Goal: Task Accomplishment & Management: Use online tool/utility

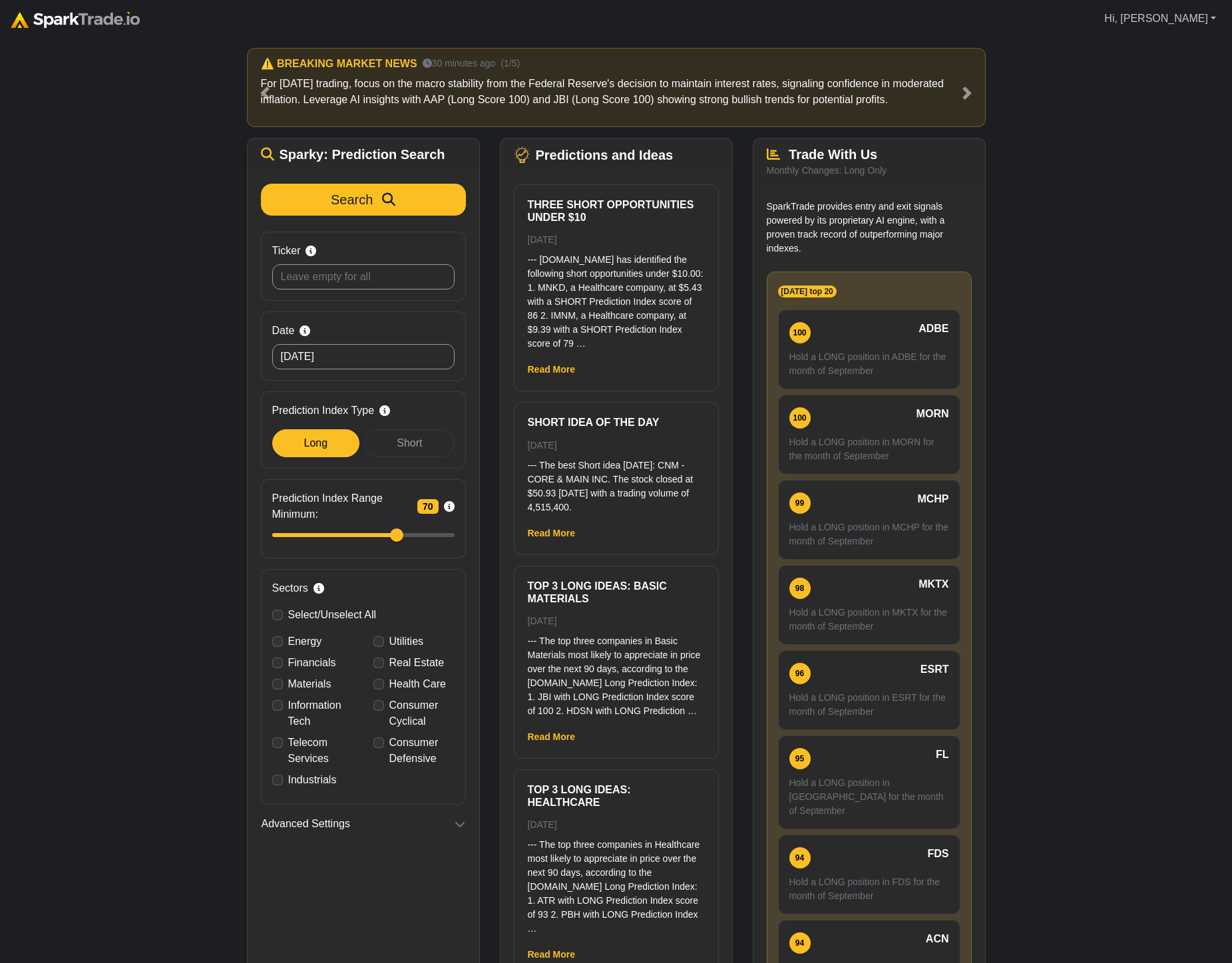
click at [1209, 12] on link "Hi, [PERSON_NAME]" at bounding box center [1160, 19] width 122 height 27
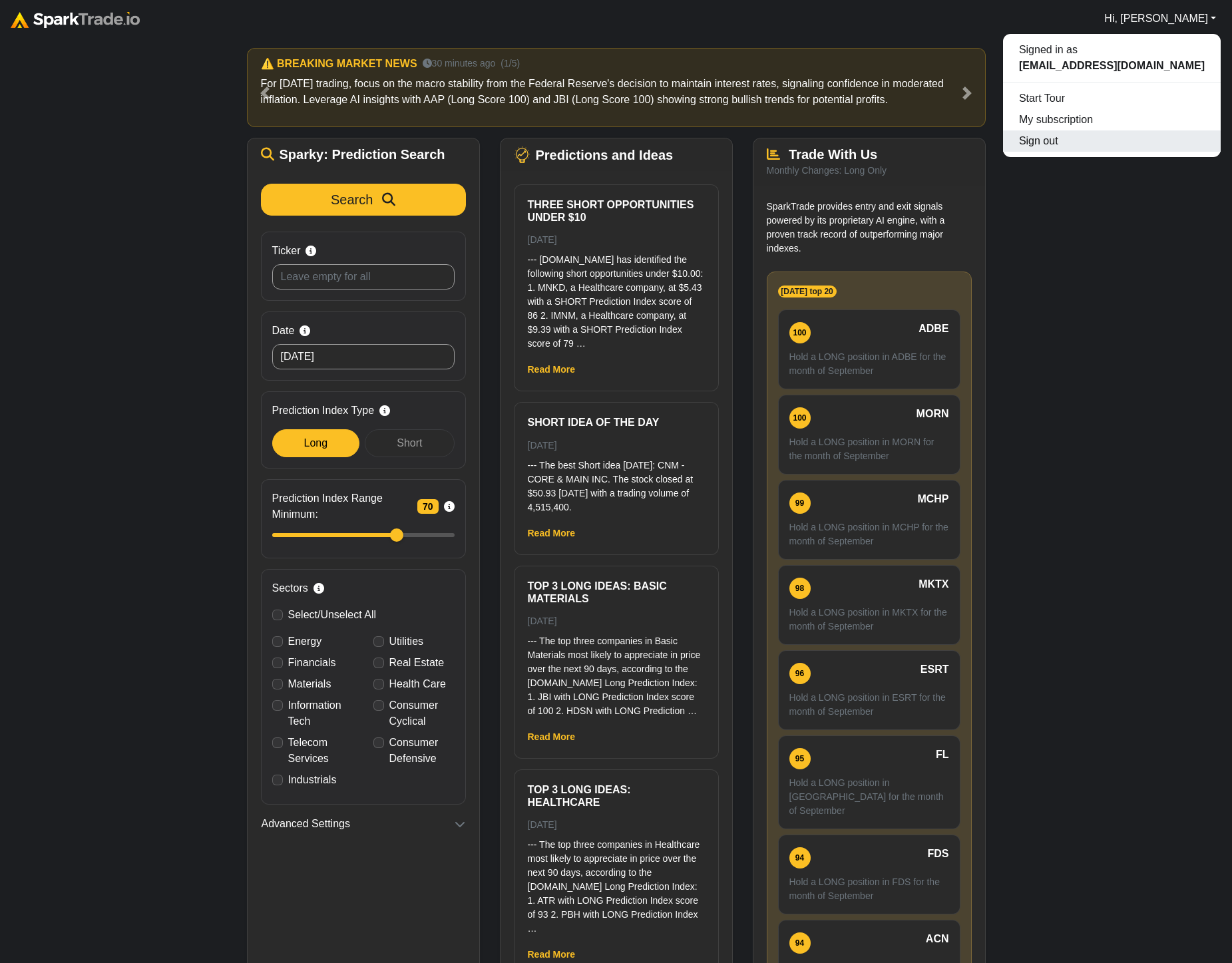
click at [1128, 145] on button "Sign out" at bounding box center [1112, 141] width 218 height 21
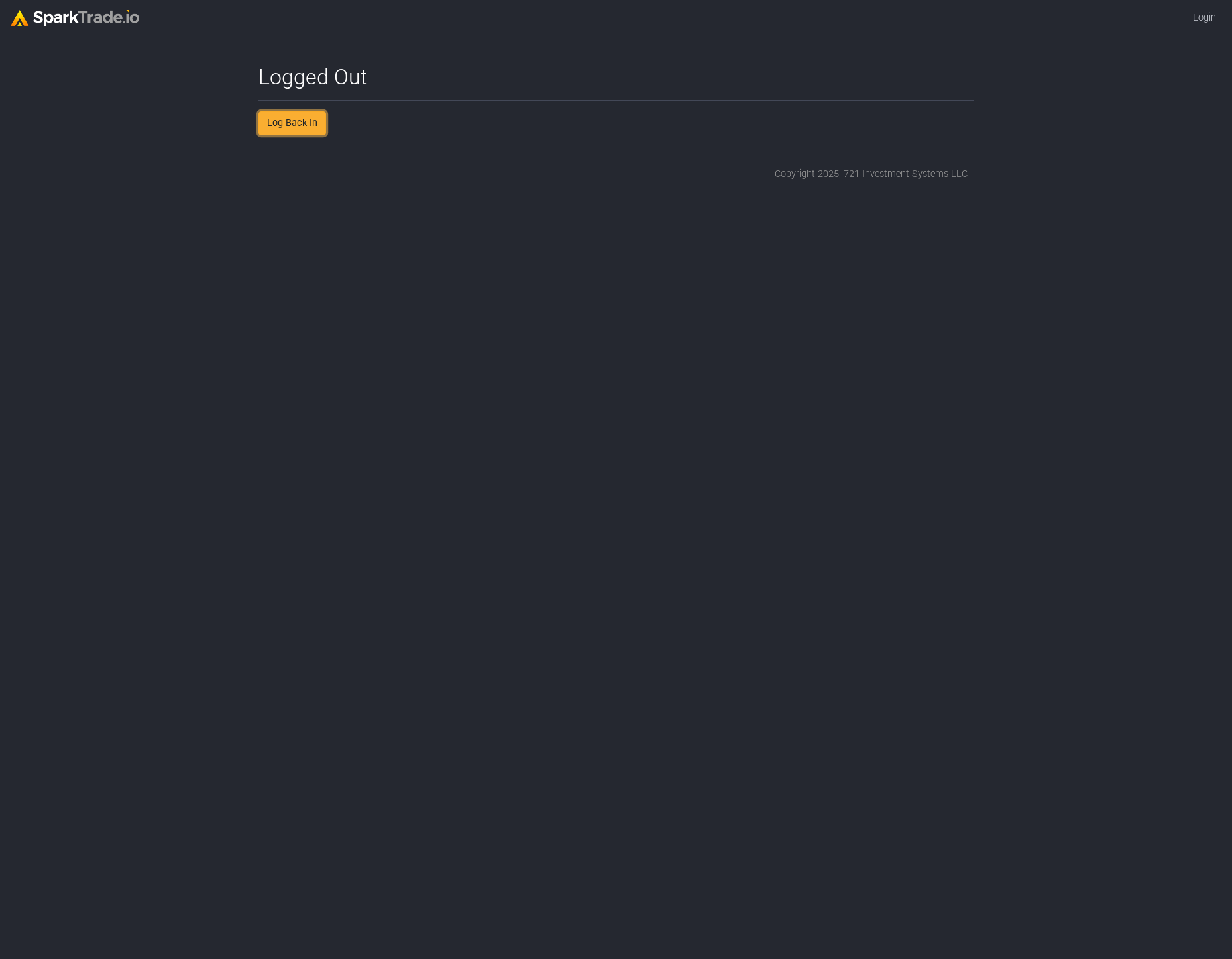
click at [323, 118] on link "Log Back In" at bounding box center [292, 123] width 68 height 24
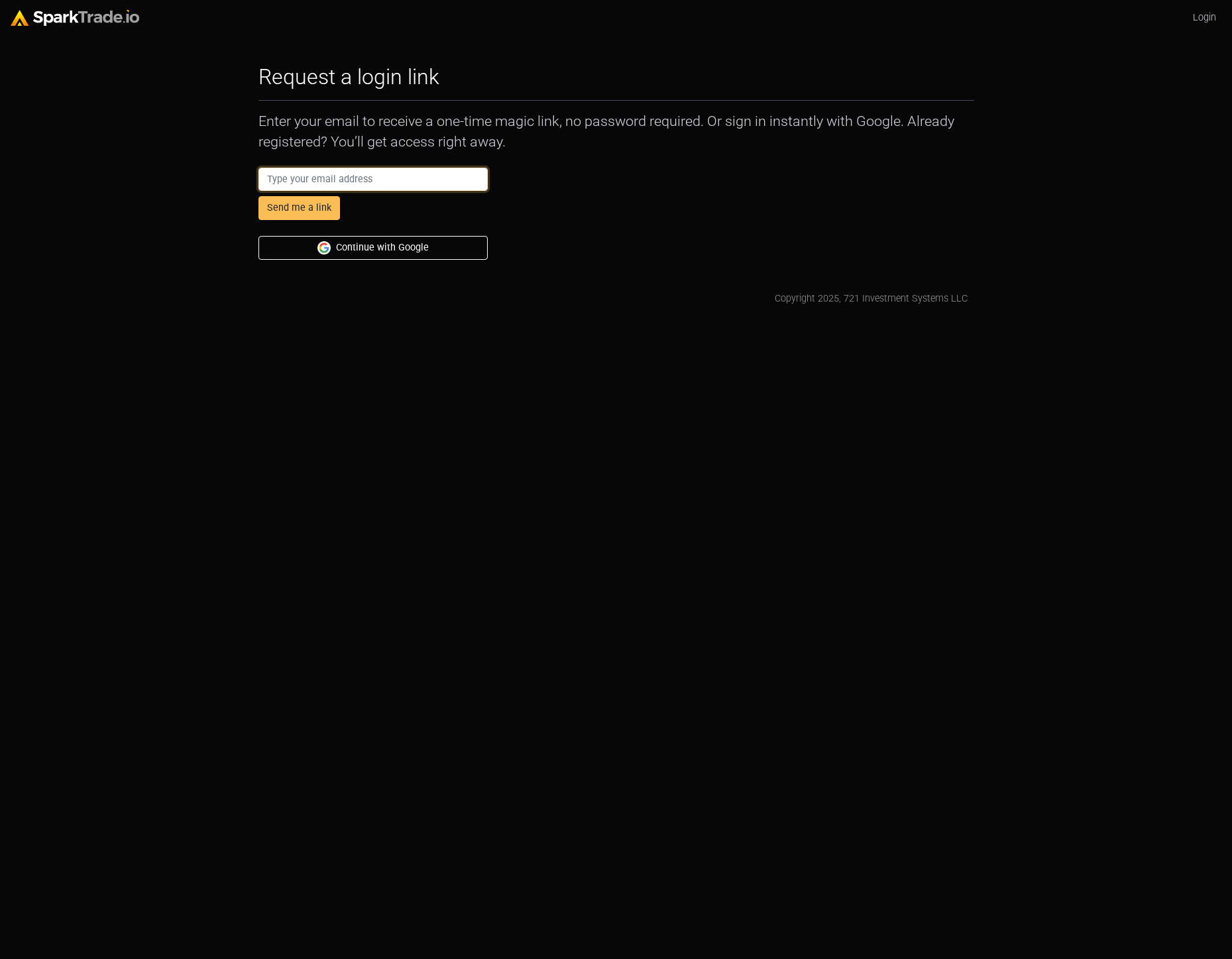
click at [337, 183] on input "email" at bounding box center [374, 179] width 230 height 24
type input "[PERSON_NAME][EMAIL_ADDRESS][PERSON_NAME][DOMAIN_NAME]"
click at [331, 207] on button "Send me a link" at bounding box center [299, 208] width 81 height 24
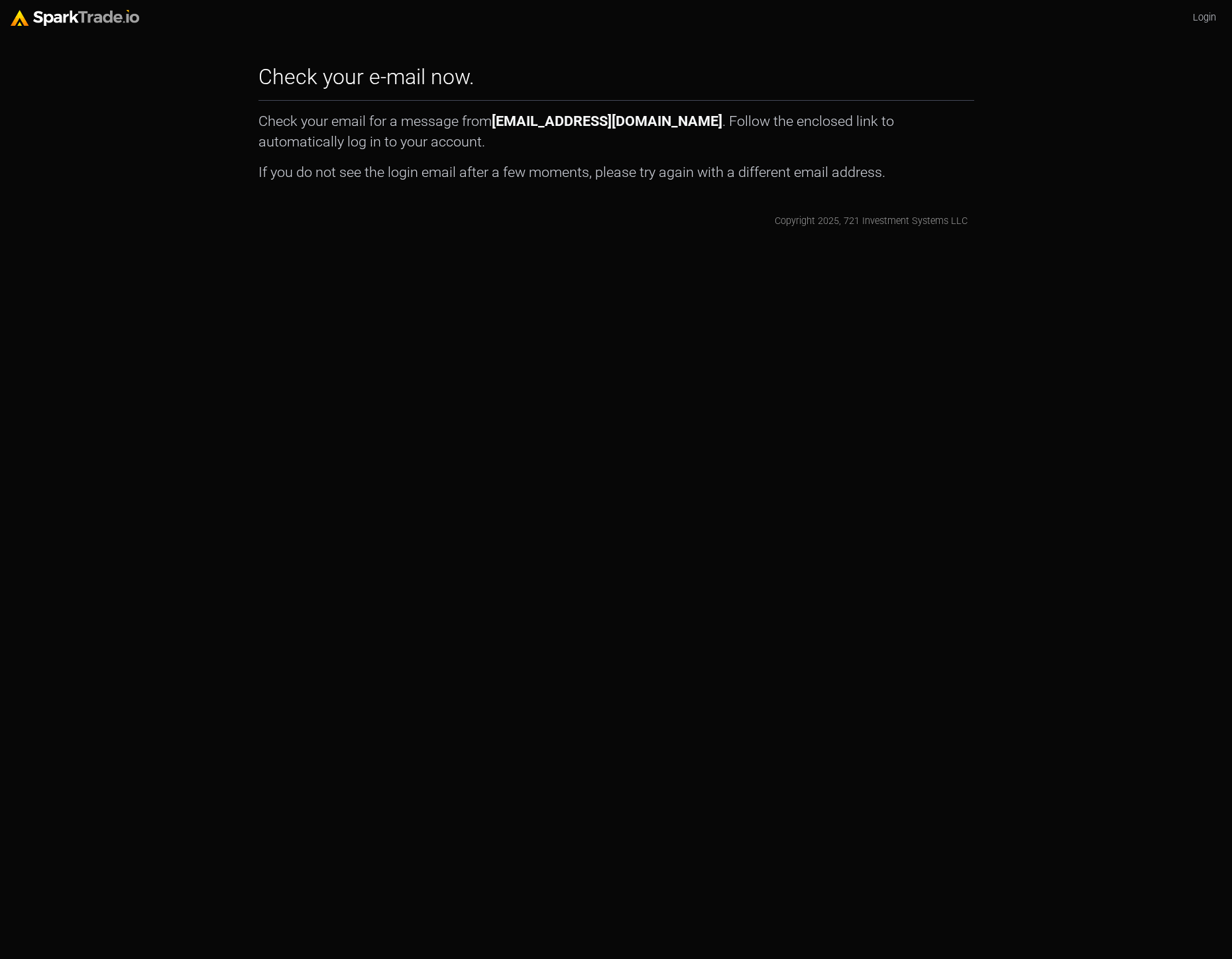
click at [615, 240] on html "Login Check your e-mail now. How to Use [DOMAIN_NAME] × Check your email for a …" at bounding box center [616, 120] width 1232 height 240
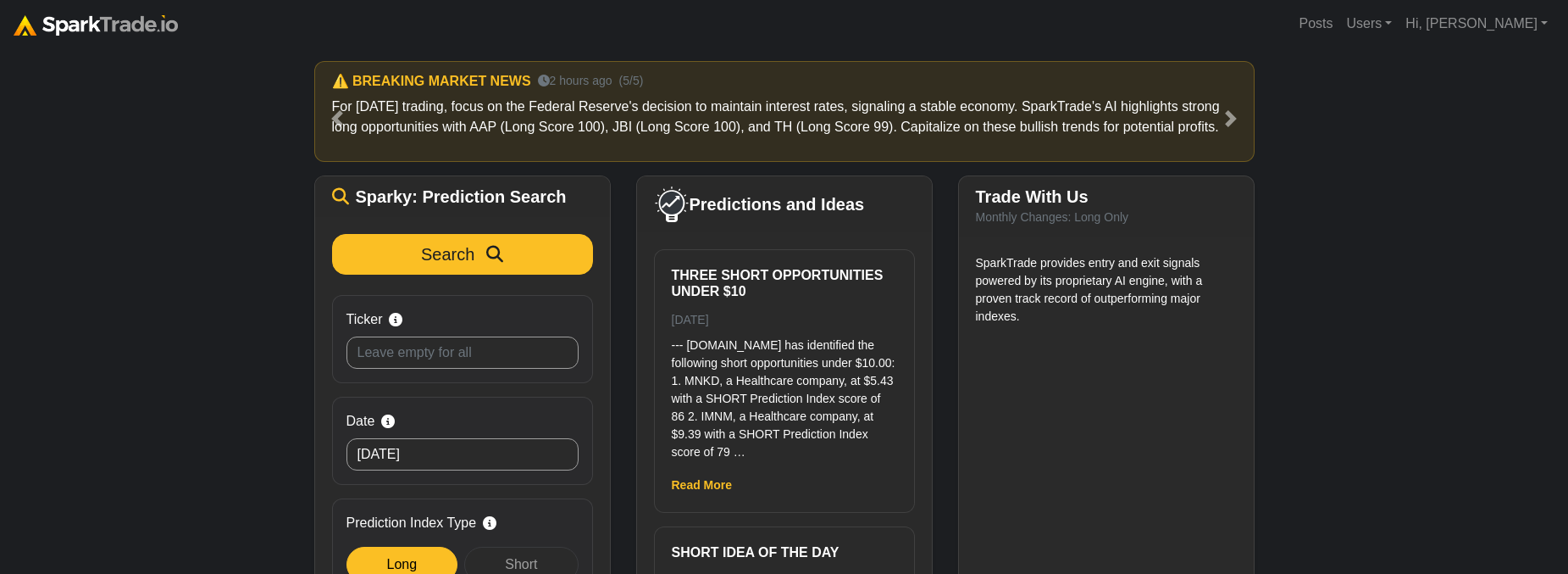
click at [1466, 440] on div "How to Use SparkTrade.io × ⚠️ BREAKING MARKET NEWS 3 minutes ago (1/5) For toda…" at bounding box center [784, 344] width 1568 height 593
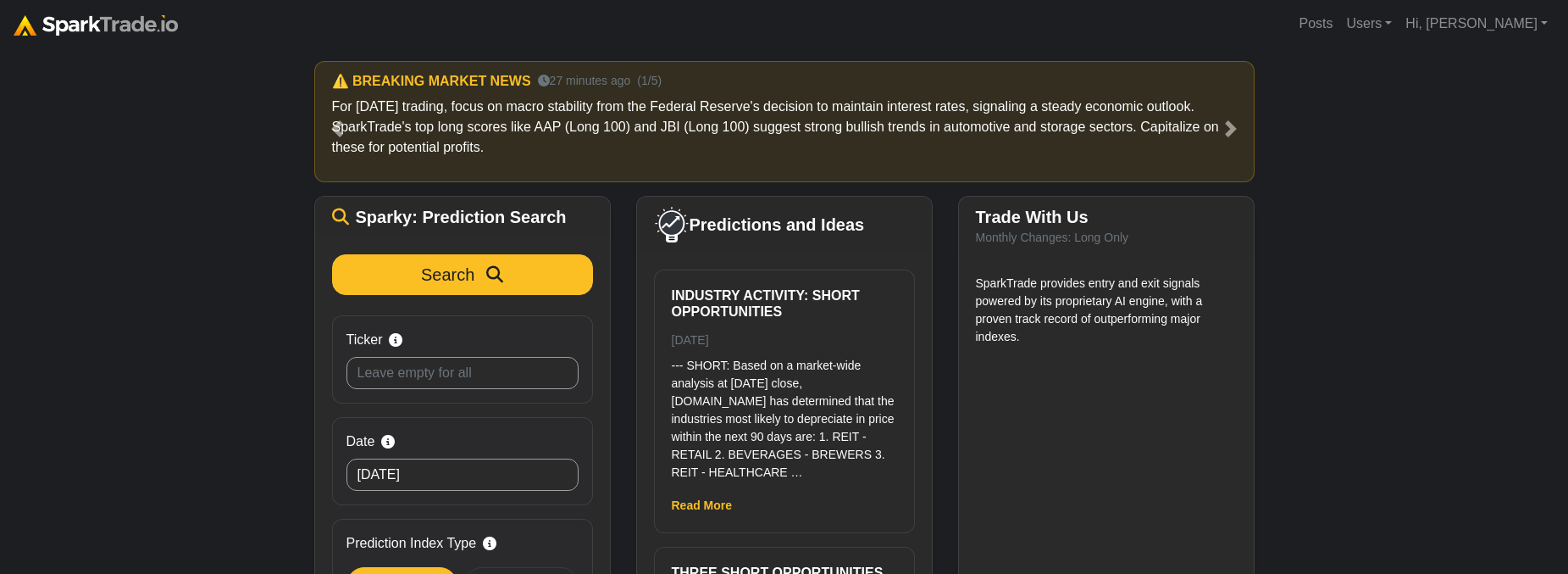
click at [108, 450] on div "How to Use [DOMAIN_NAME] × ⚠️ BREAKING MARKET NEWS 27 minutes ago (1/5) For [DA…" at bounding box center [784, 354] width 1568 height 613
